Goal: Information Seeking & Learning: Learn about a topic

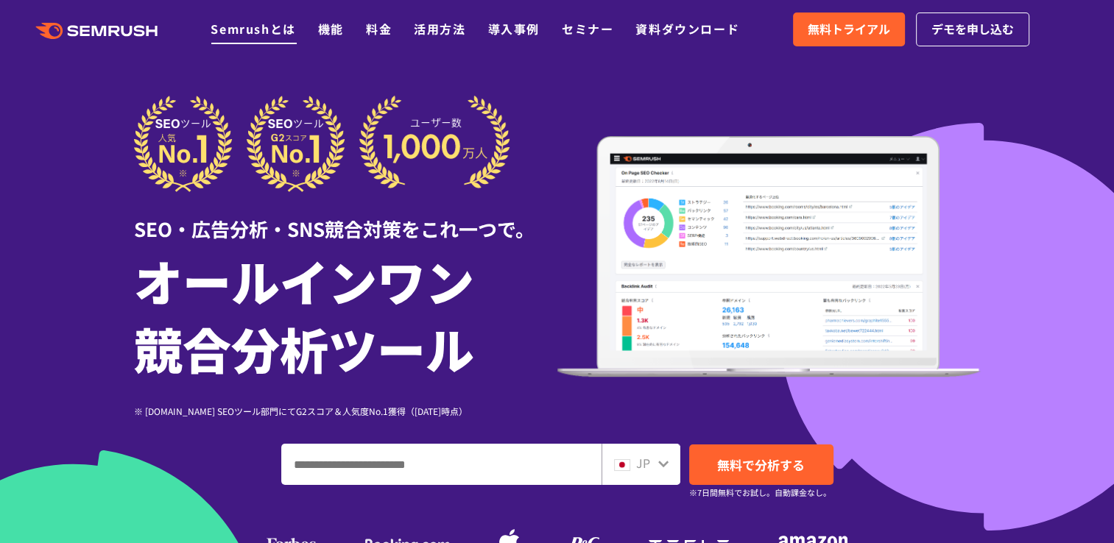
click at [289, 32] on link "Semrushとは" at bounding box center [253, 29] width 85 height 18
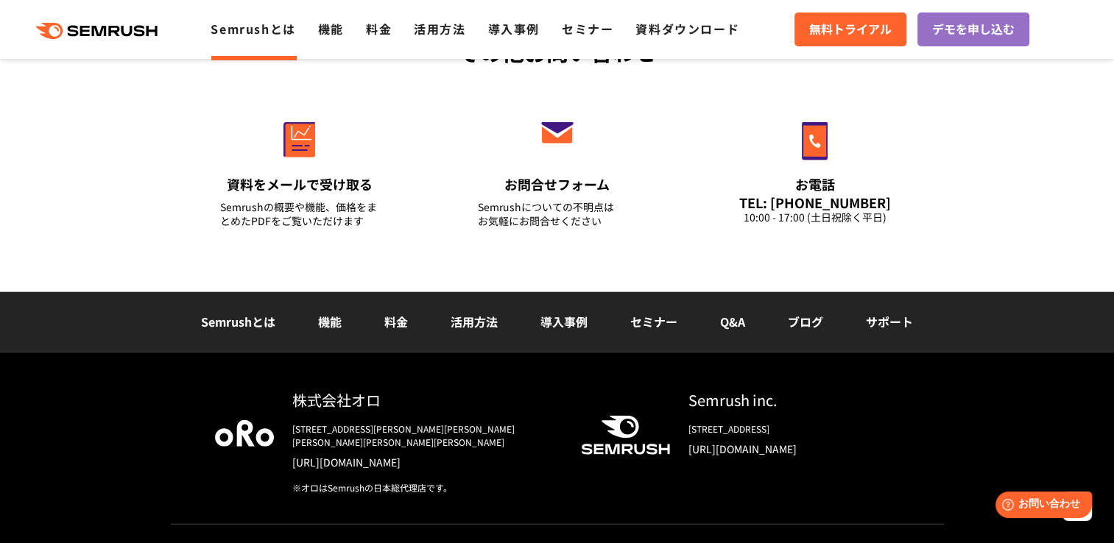
scroll to position [3658, 0]
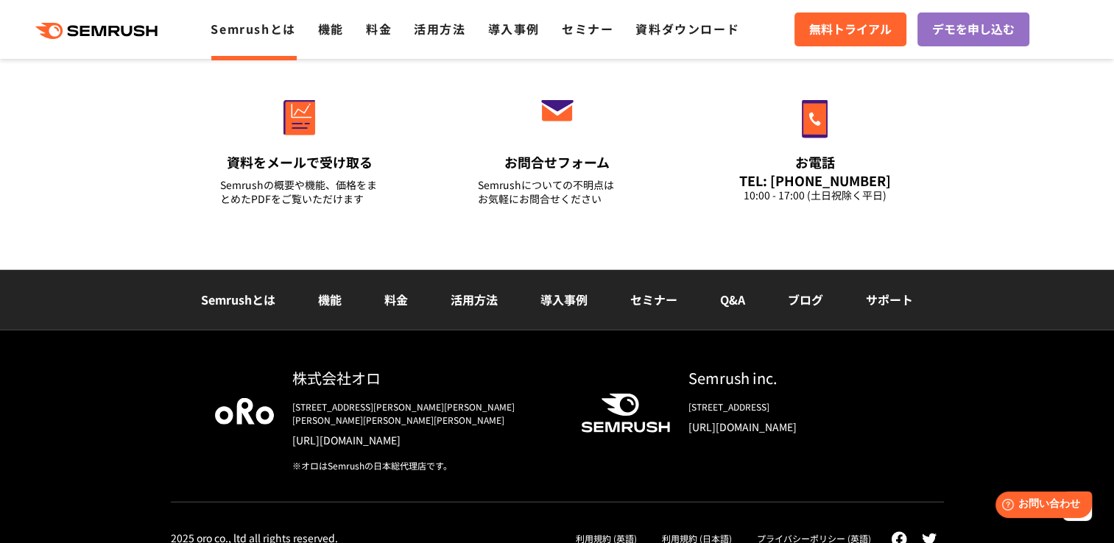
click at [400, 298] on link "料金" at bounding box center [396, 300] width 24 height 18
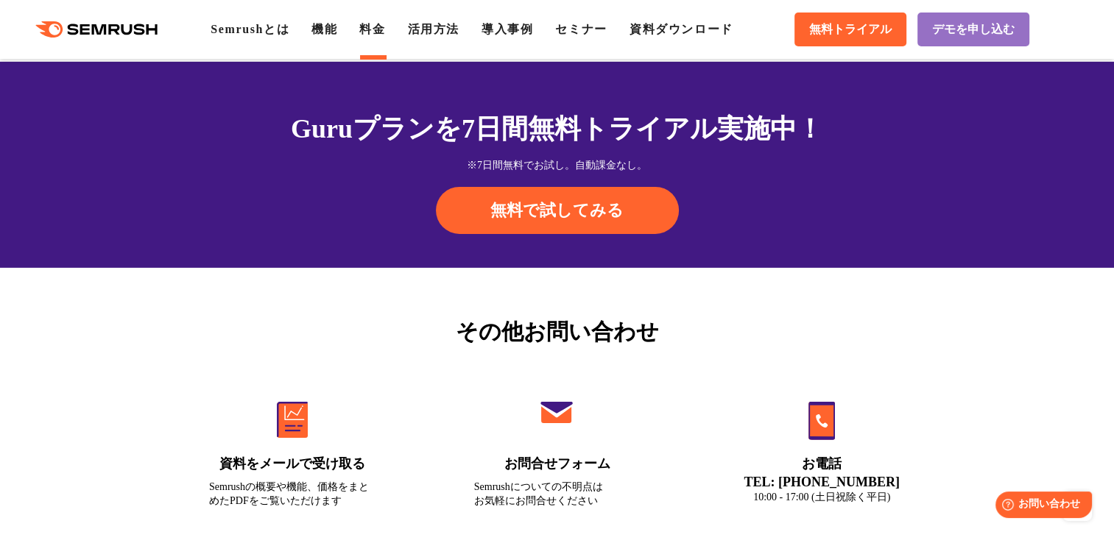
scroll to position [4932, 0]
